Goal: Information Seeking & Learning: Learn about a topic

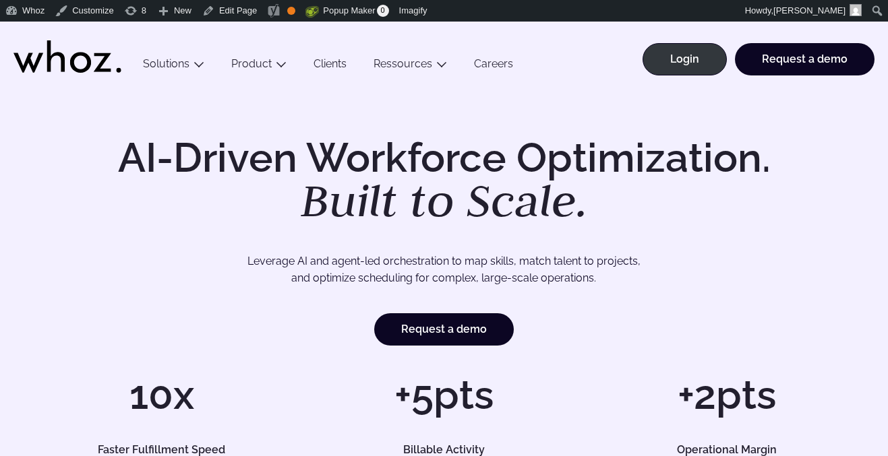
click at [331, 63] on link "Clients" at bounding box center [330, 66] width 60 height 18
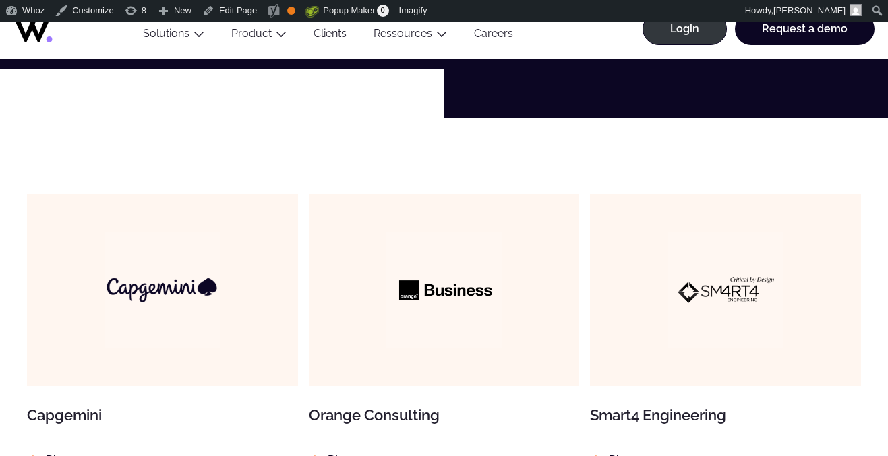
scroll to position [788, 0]
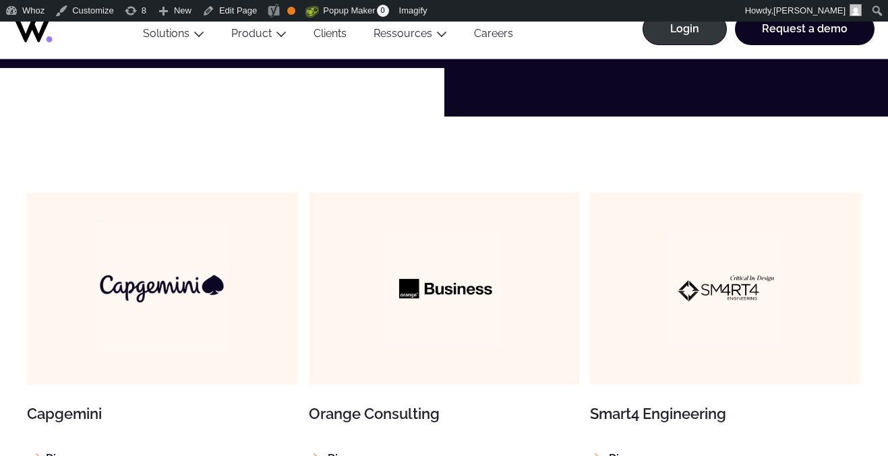
click at [187, 265] on img at bounding box center [162, 288] width 129 height 129
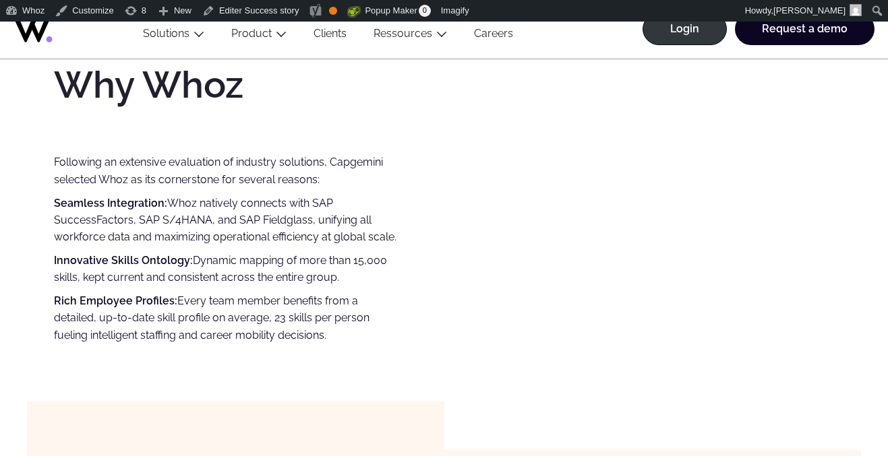
scroll to position [919, 0]
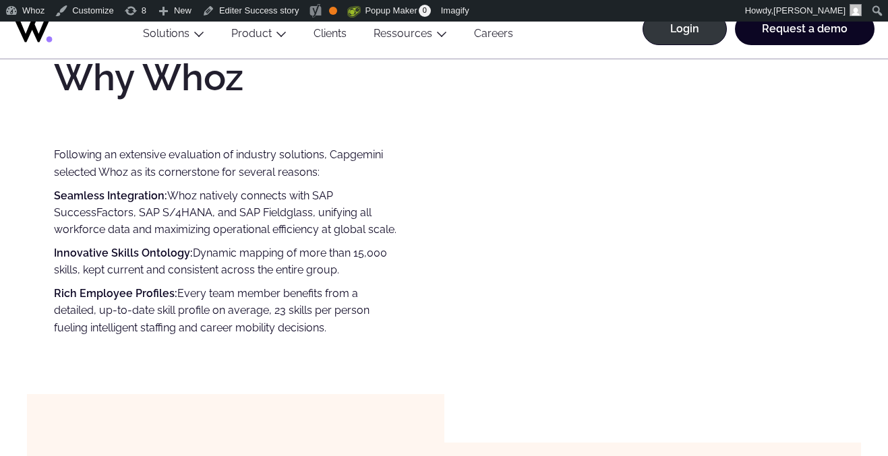
drag, startPoint x: 354, startPoint y: 329, endPoint x: 52, endPoint y: 154, distance: 348.7
click at [52, 154] on div "Capgemini challenge As a global organization with tens of thousands of highly s…" at bounding box center [444, 45] width 834 height 697
copy div "Following an extensive evaluation of industry solutions, Capgemini selected Who…"
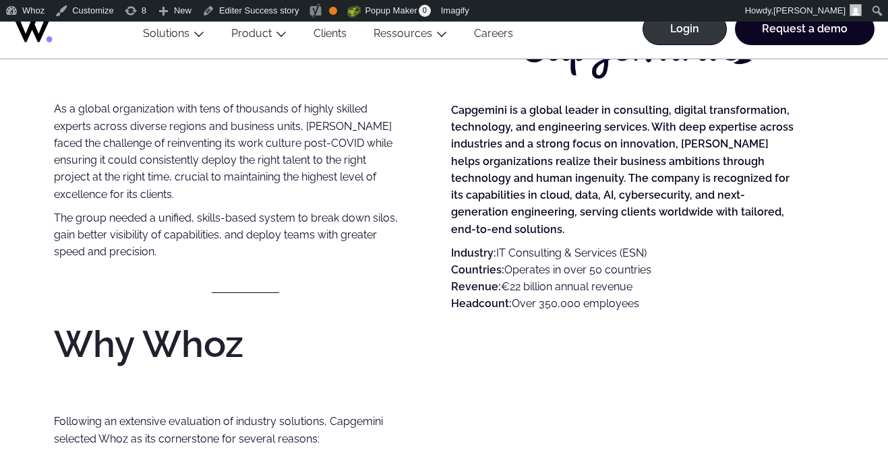
scroll to position [646, 0]
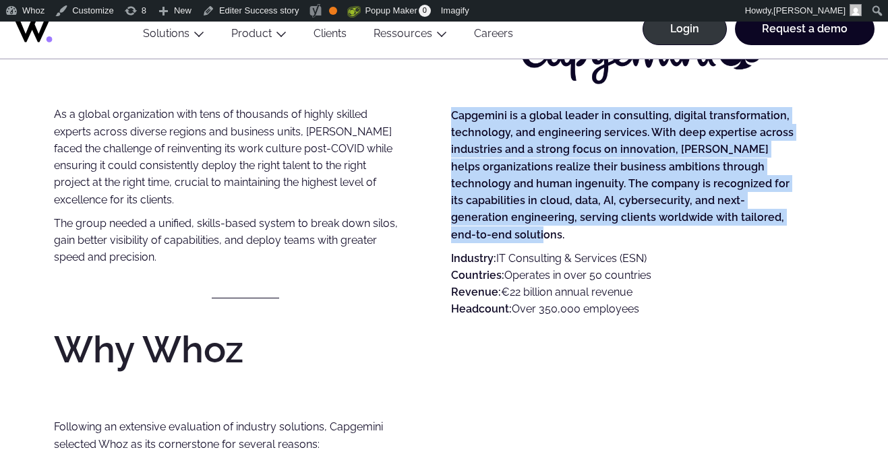
drag, startPoint x: 771, startPoint y: 220, endPoint x: 449, endPoint y: 117, distance: 337.4
click at [449, 117] on div "Capgemini challenge As a global organization with tens of thousands of highly s…" at bounding box center [444, 313] width 780 height 590
copy strong "Capgemini is a global leader in consulting, digital transformation, technology,…"
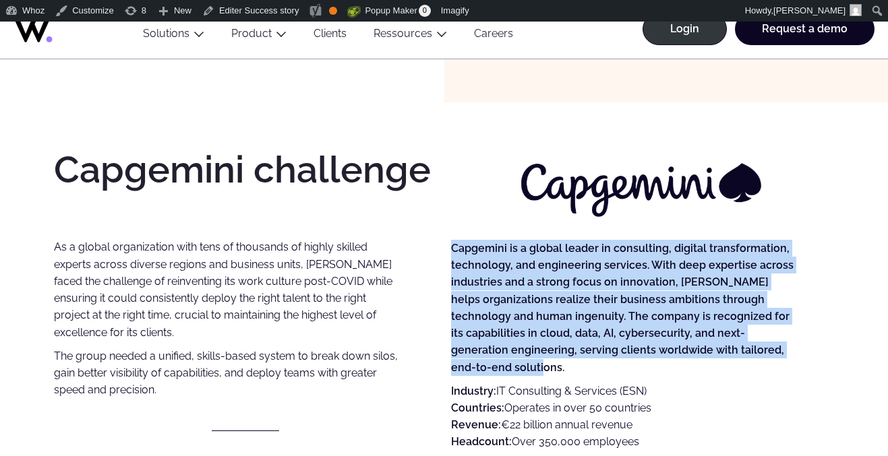
scroll to position [516, 0]
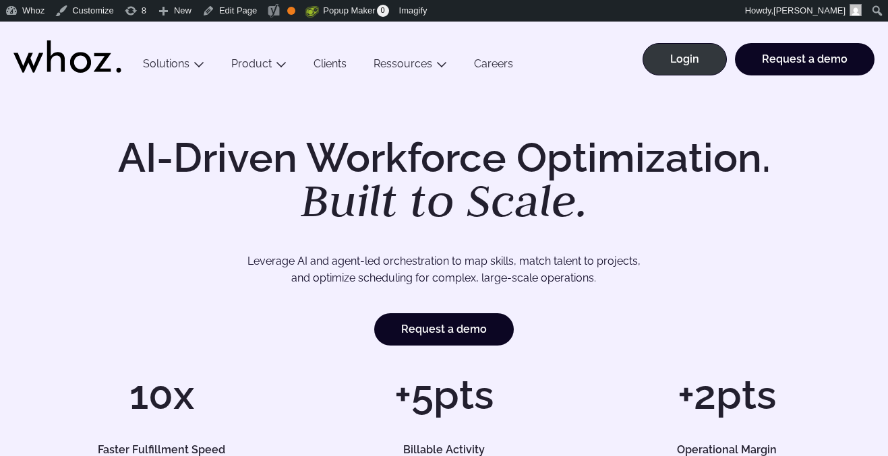
click at [323, 63] on link "Clients" at bounding box center [330, 66] width 60 height 18
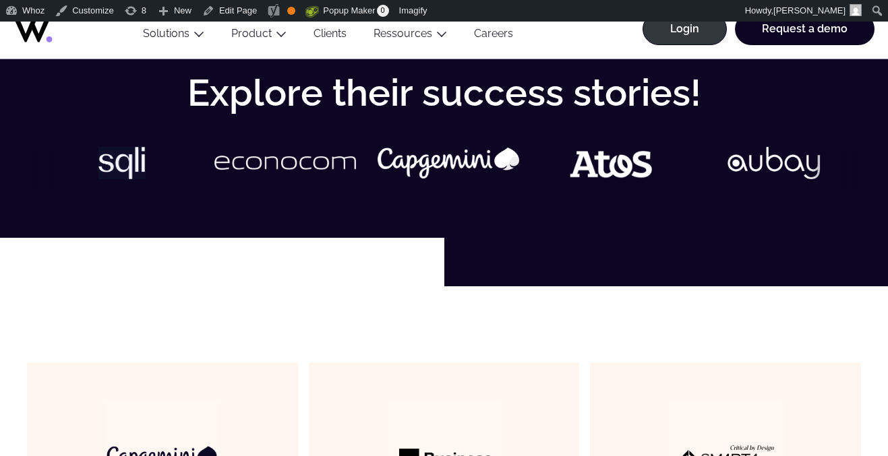
scroll to position [769, 0]
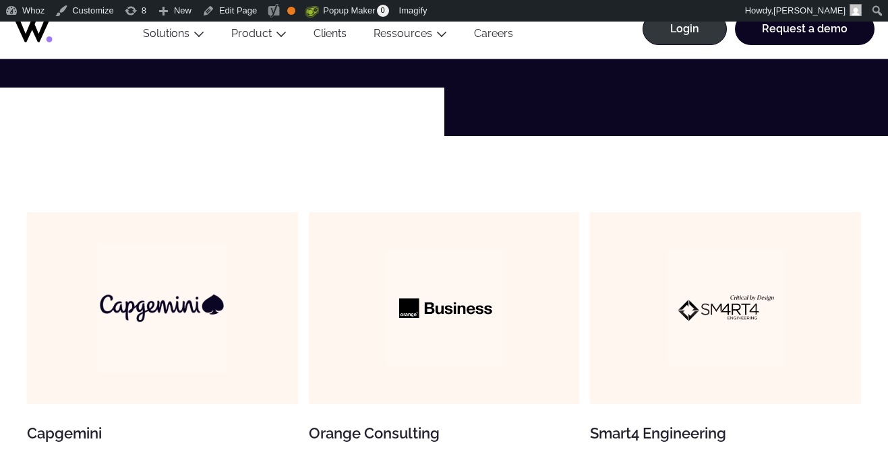
click at [166, 310] on img at bounding box center [162, 307] width 129 height 129
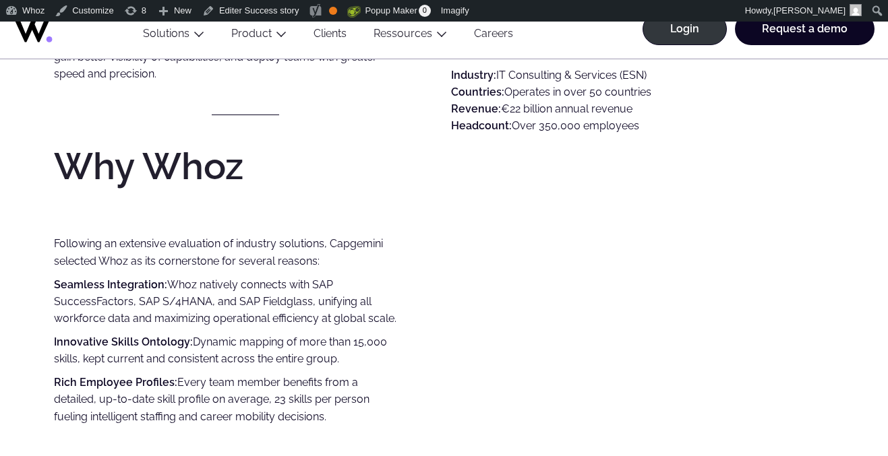
scroll to position [793, 0]
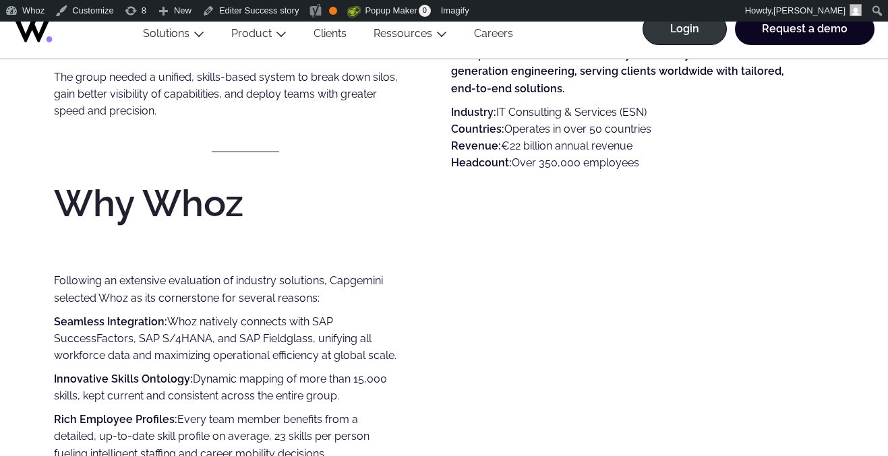
click at [542, 274] on div "Capgemini is a global leader in consulting, digital transformation, technology,…" at bounding box center [642, 167] width 383 height 590
